Goal: Information Seeking & Learning: Learn about a topic

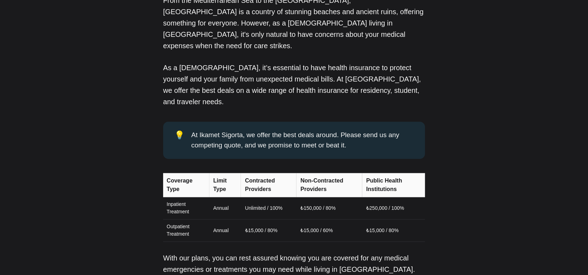
scroll to position [602, 0]
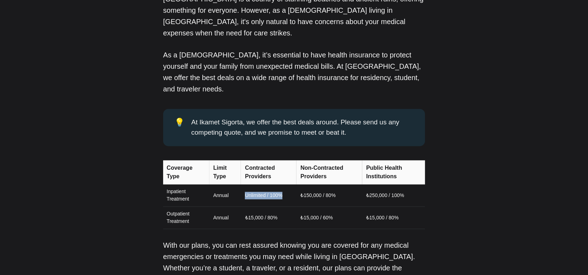
drag, startPoint x: 287, startPoint y: 160, endPoint x: 234, endPoint y: 171, distance: 53.5
click at [237, 184] on tr "Inpatient Treatment Annual Unlimited / 100% ₺150,000 / 80% ₺250,000 / 100%" at bounding box center [294, 195] width 262 height 22
click at [232, 206] on td "Annual" at bounding box center [225, 217] width 32 height 22
drag, startPoint x: 287, startPoint y: 182, endPoint x: 187, endPoint y: 182, distance: 100.9
click at [187, 206] on tr "Outpatient Treatment Annual ₺15,000 / 80% ₺15,000 / 60% ₺15,000 / 80%" at bounding box center [294, 217] width 262 height 22
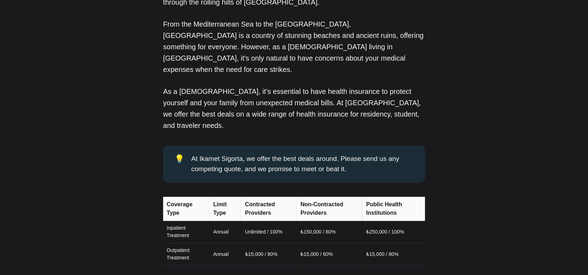
scroll to position [566, 0]
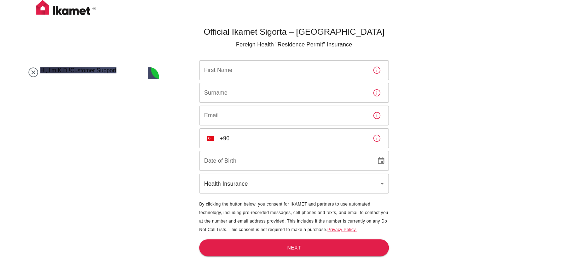
scroll to position [500, 0]
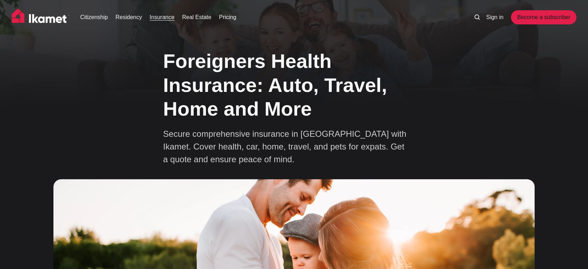
click at [424, 46] on div "Foreigners Health Insurance: Auto, Travel, Home and More Secure comprehensive i…" at bounding box center [294, 105] width 262 height 122
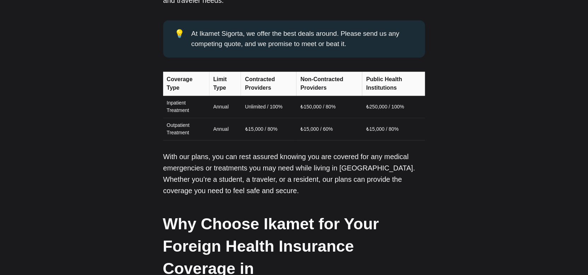
scroll to position [850, 0]
